Goal: Transaction & Acquisition: Purchase product/service

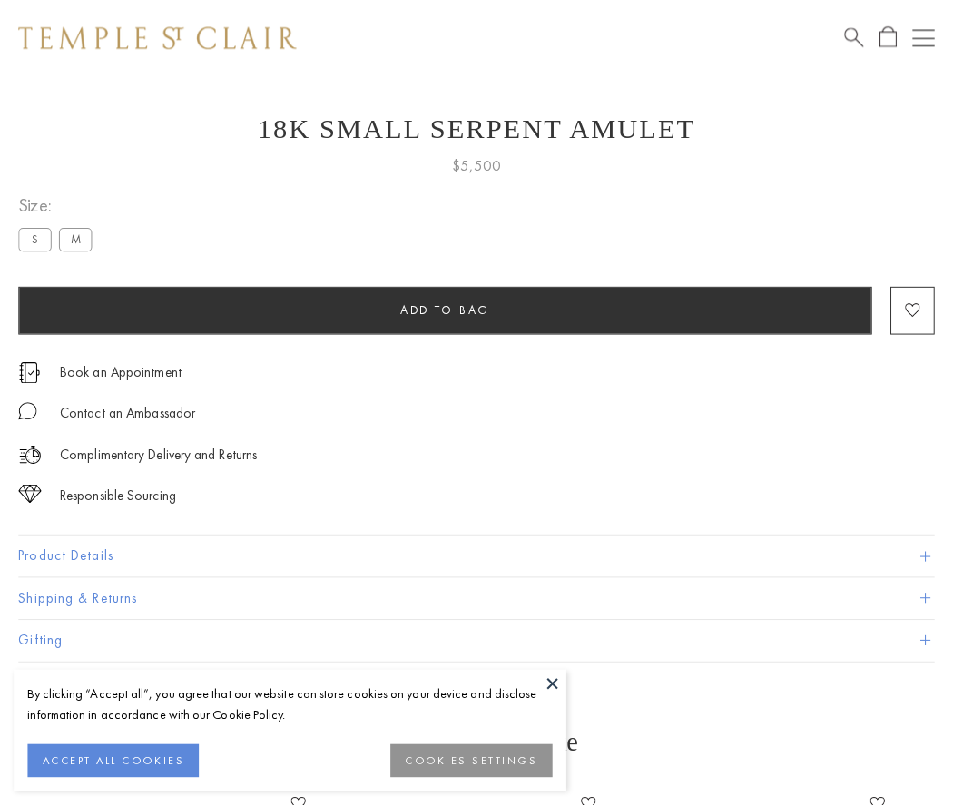
scroll to position [28, 0]
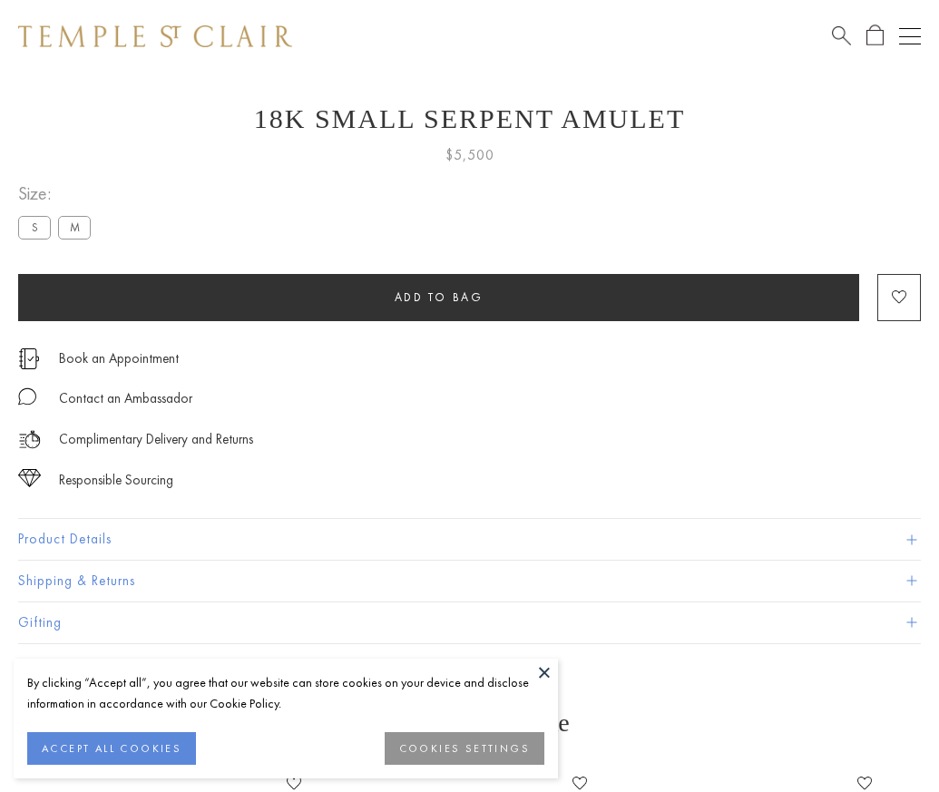
click at [438, 297] on span "Add to bag" at bounding box center [439, 296] width 89 height 15
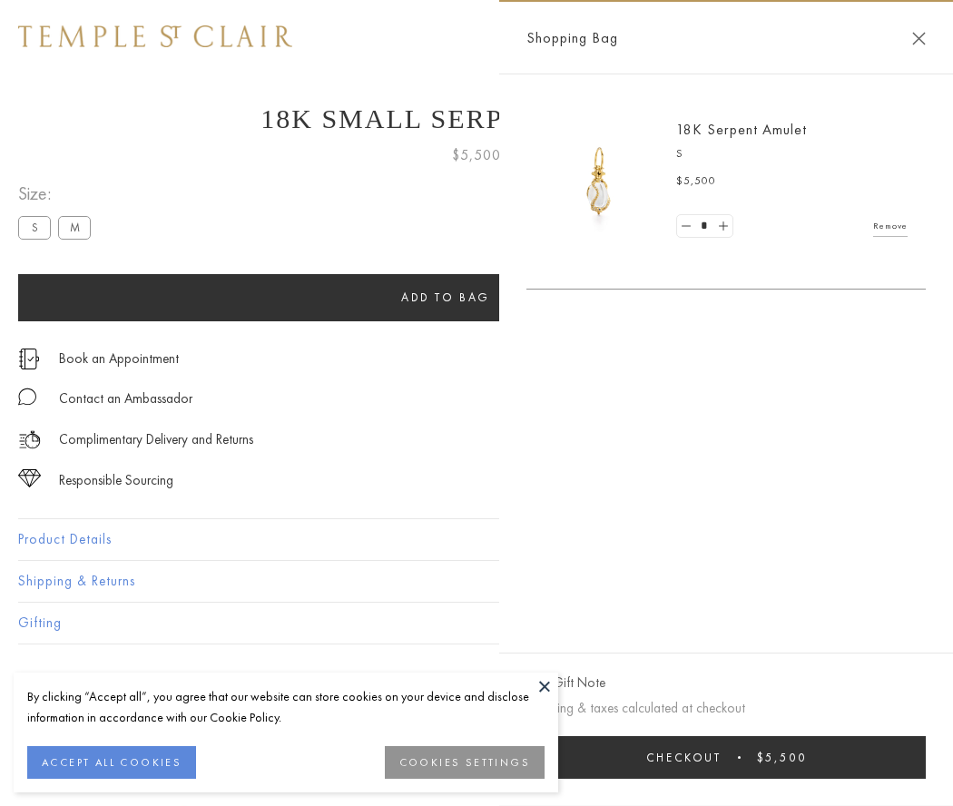
click at [789, 757] on button "Checkout $5,500" at bounding box center [725, 757] width 399 height 43
